Goal: Find specific page/section: Find specific page/section

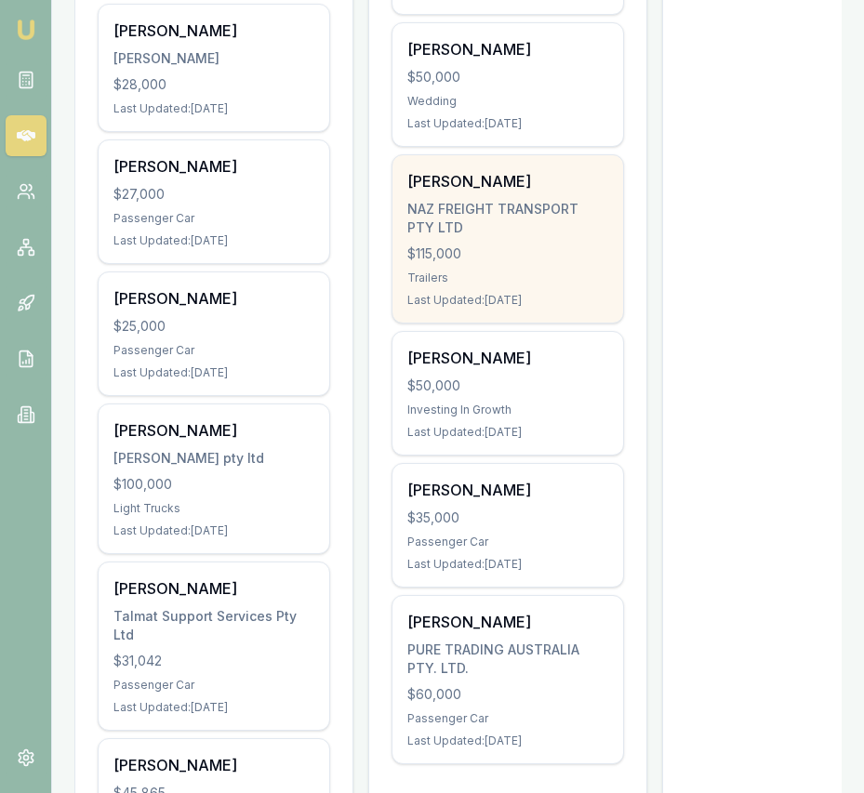
scroll to position [573, 0]
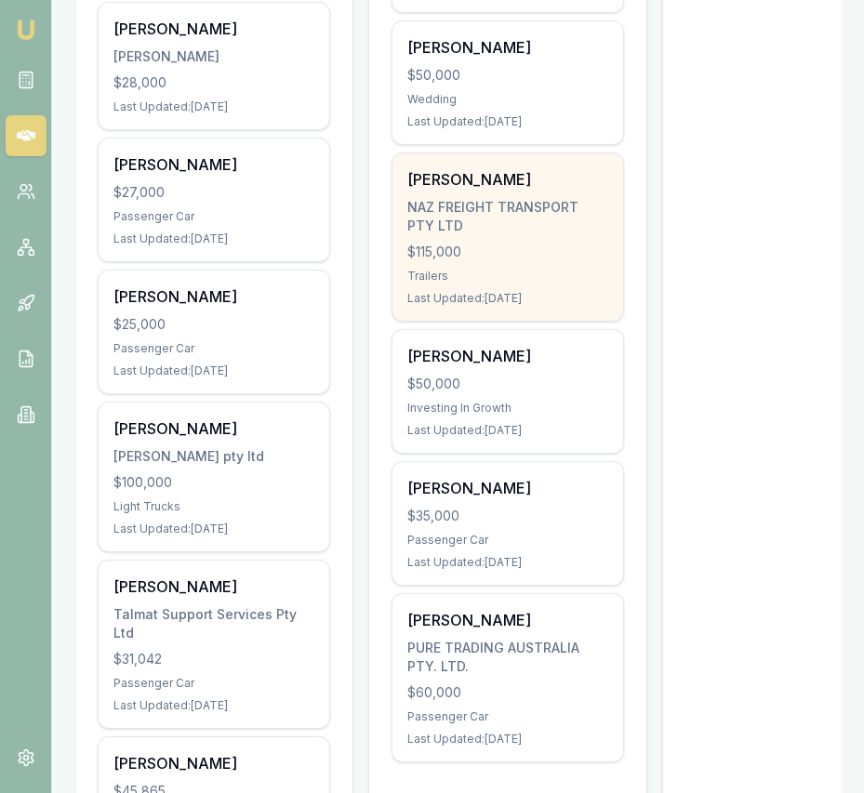
click at [565, 205] on div "NAZ FREIGHT TRANSPORT PTY LTD" at bounding box center [507, 216] width 201 height 37
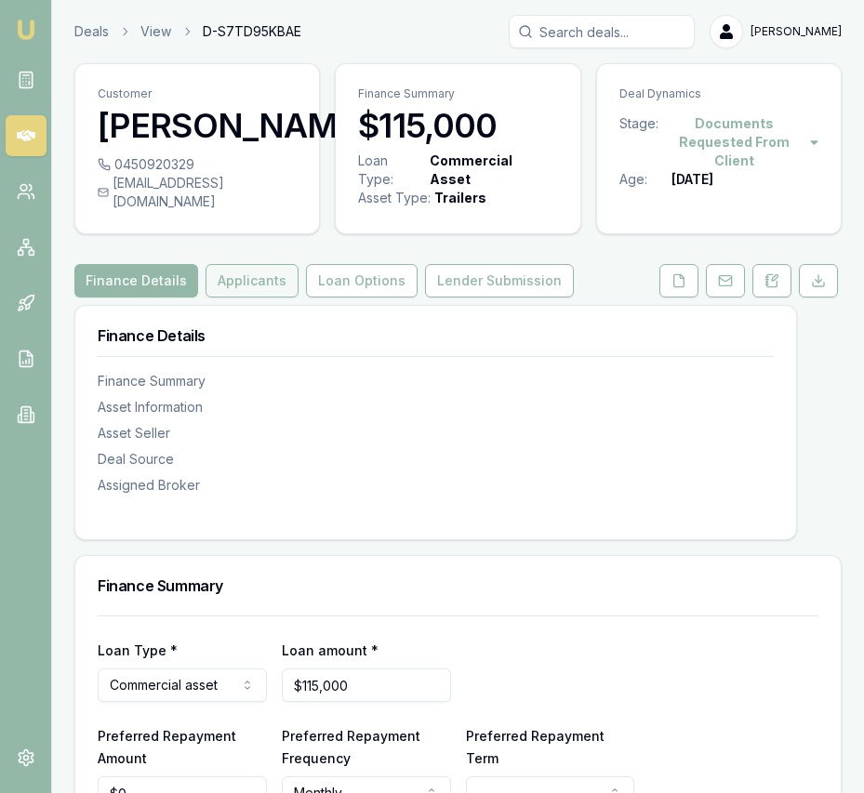
click at [258, 297] on button "Applicants" at bounding box center [251, 280] width 93 height 33
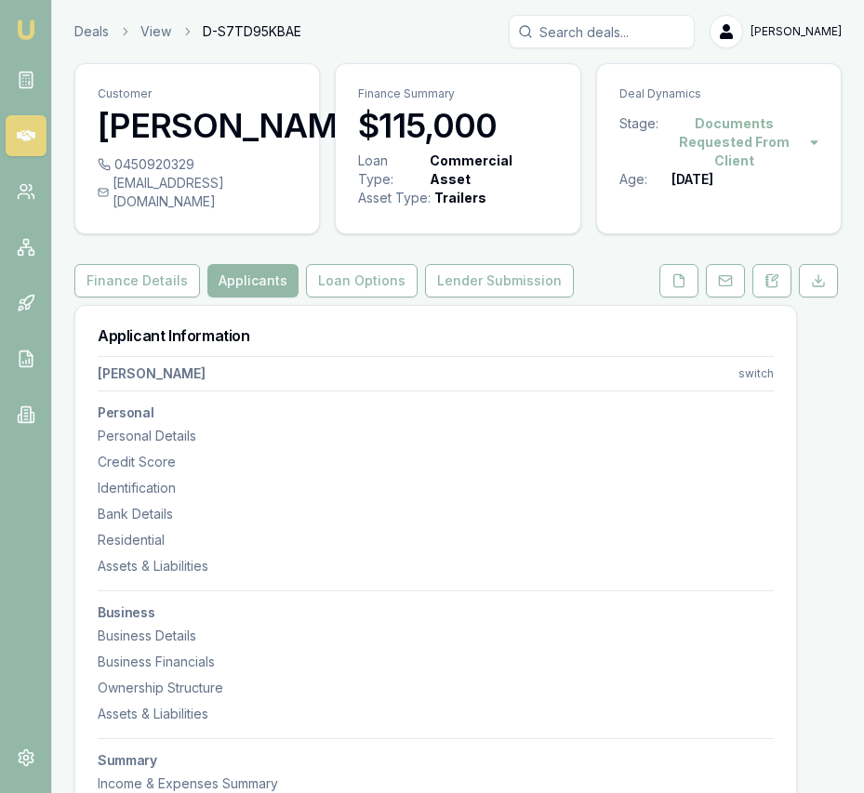
scroll to position [220, 0]
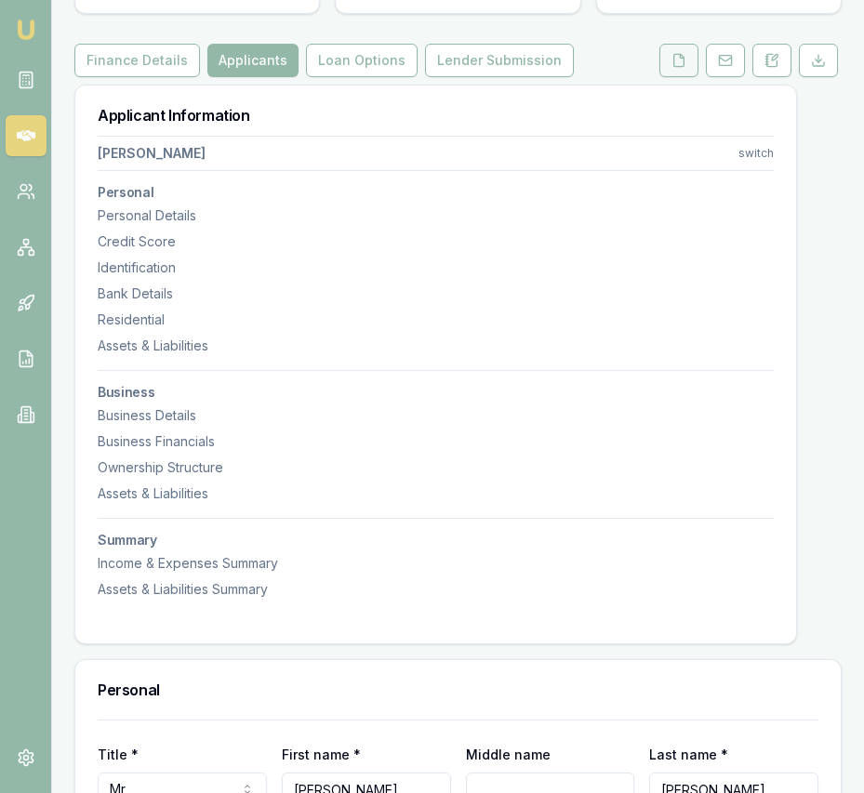
click at [677, 77] on button at bounding box center [678, 60] width 39 height 33
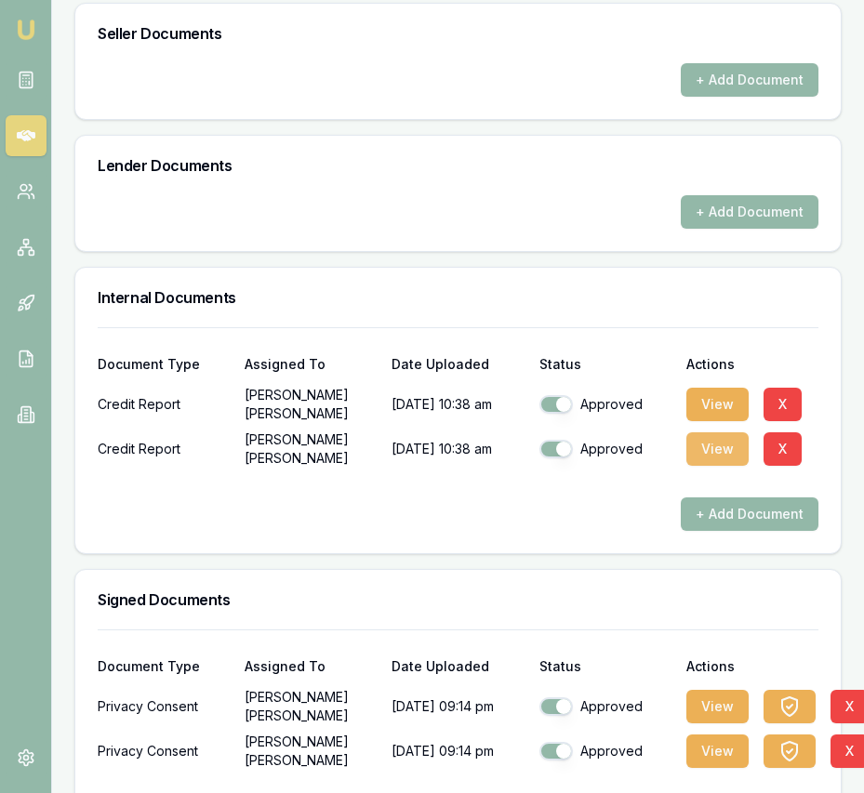
scroll to position [1096, 0]
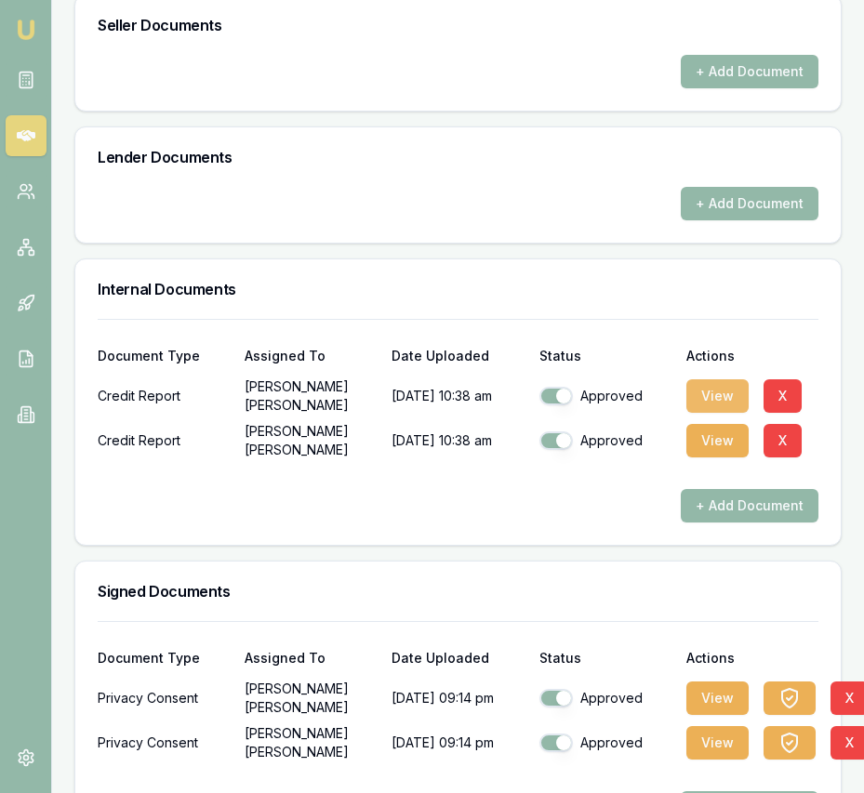
click at [712, 408] on button "View" at bounding box center [717, 395] width 62 height 33
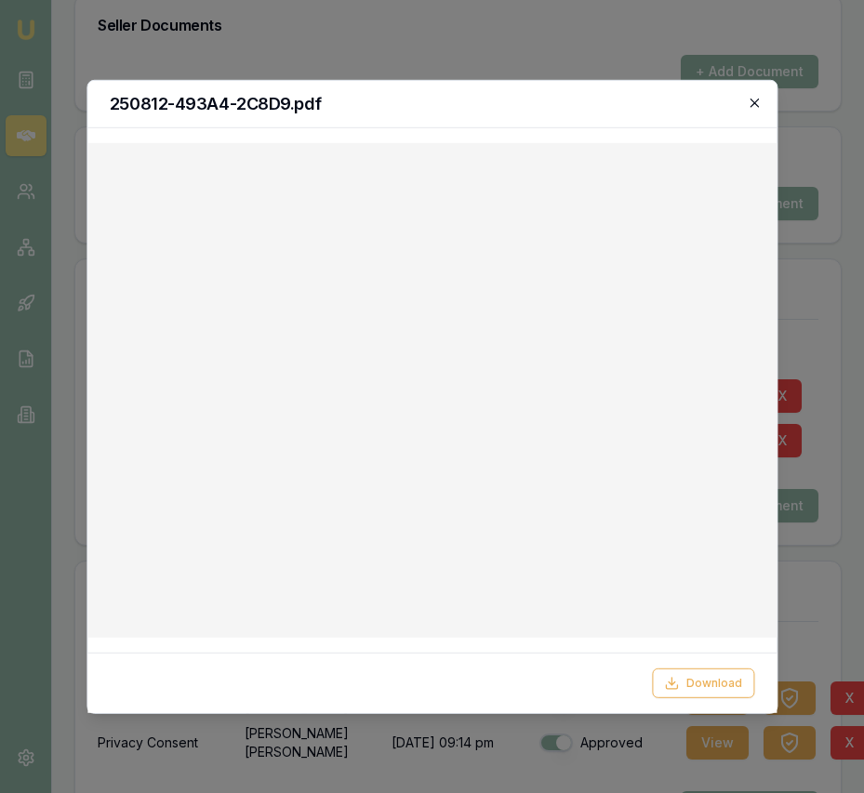
click at [755, 107] on icon "button" at bounding box center [754, 102] width 15 height 15
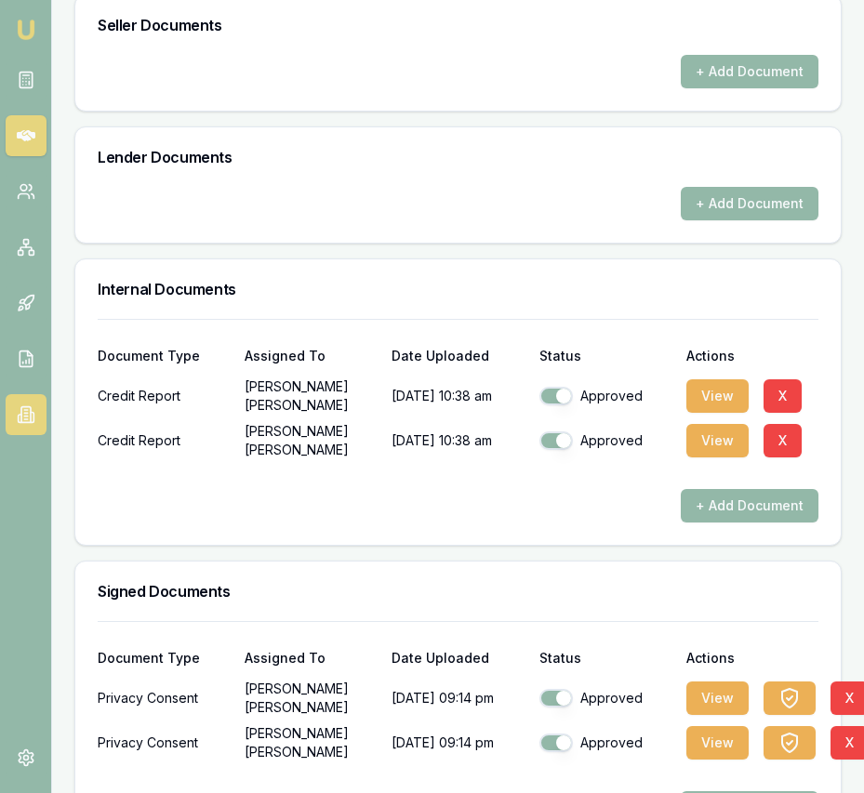
click at [36, 415] on link at bounding box center [26, 414] width 41 height 41
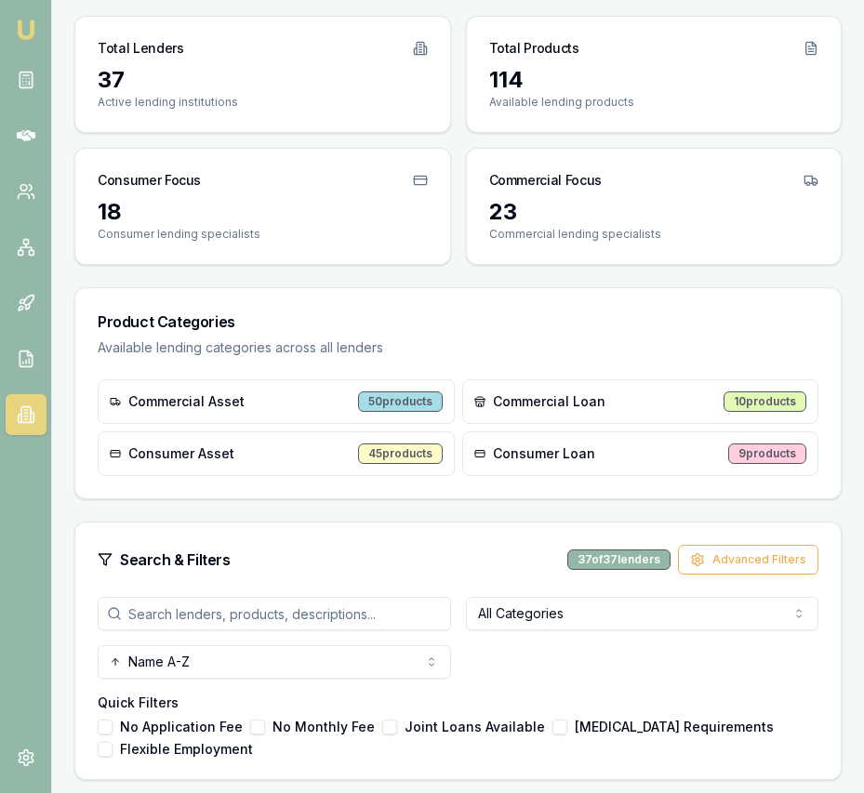
scroll to position [338, 0]
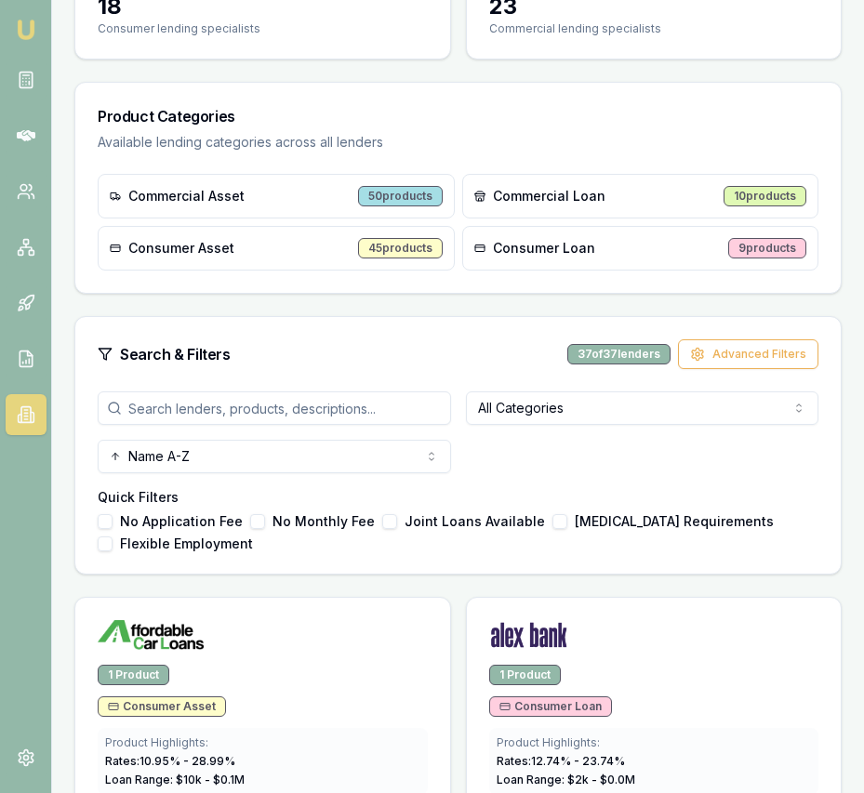
click at [335, 407] on input "search" at bounding box center [274, 407] width 353 height 33
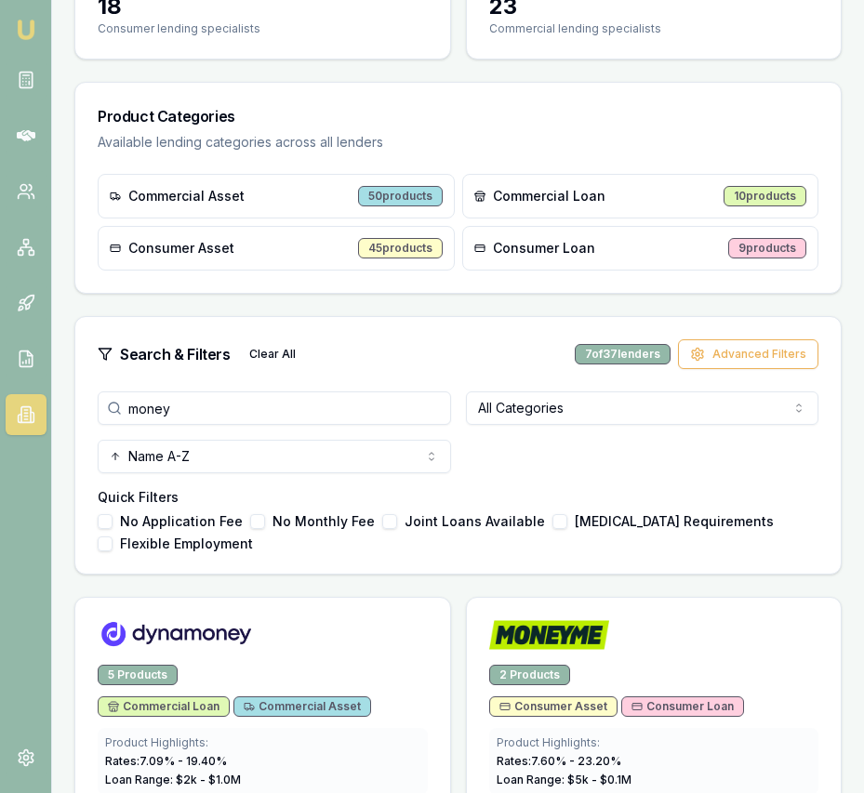
type input "money"
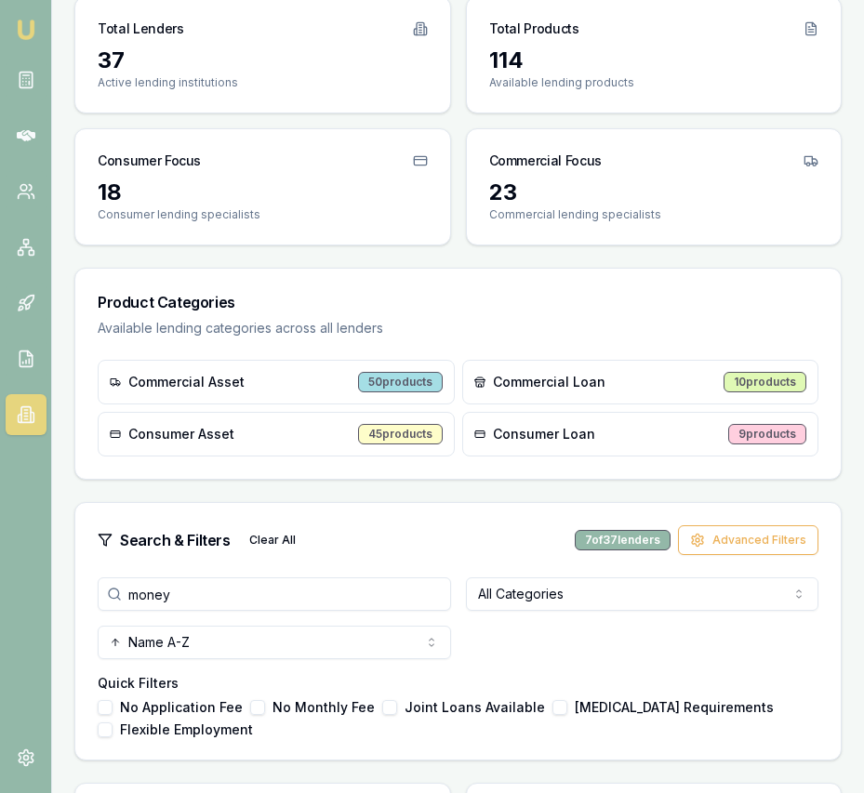
scroll to position [0, 0]
